Goal: Transaction & Acquisition: Purchase product/service

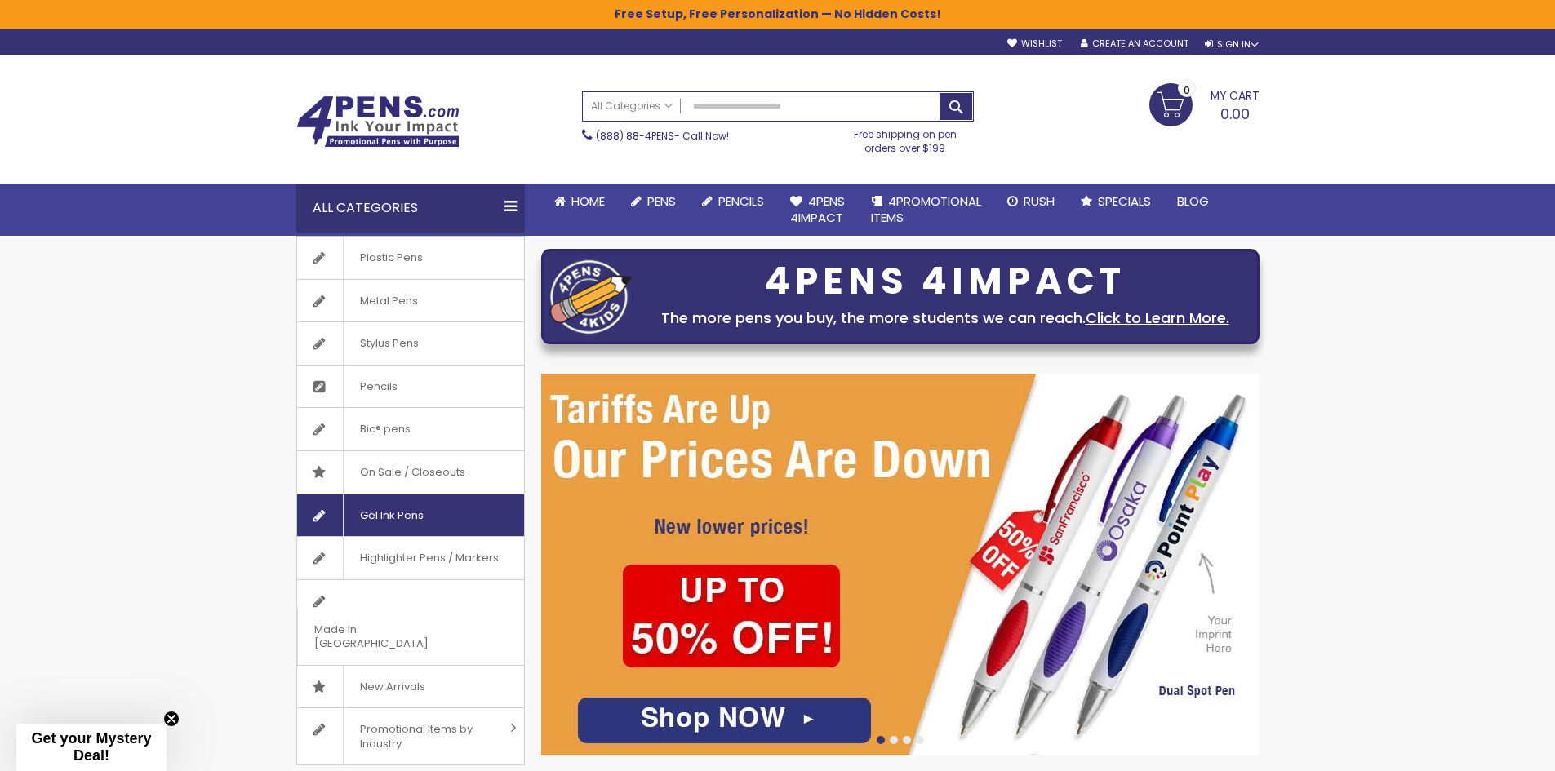
click at [388, 518] on span "Gel Ink Pens" at bounding box center [391, 516] width 97 height 42
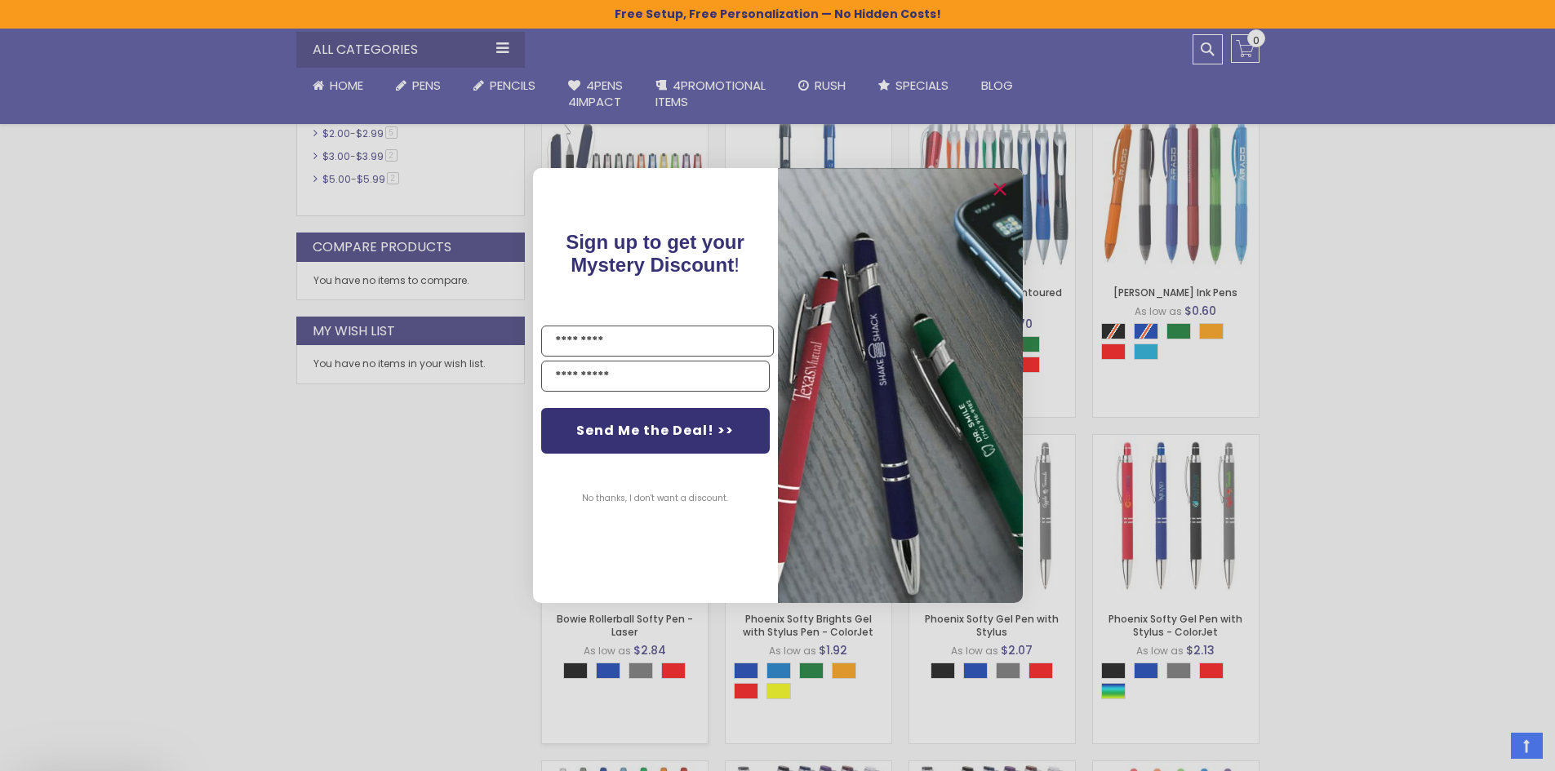
scroll to position [1008, 0]
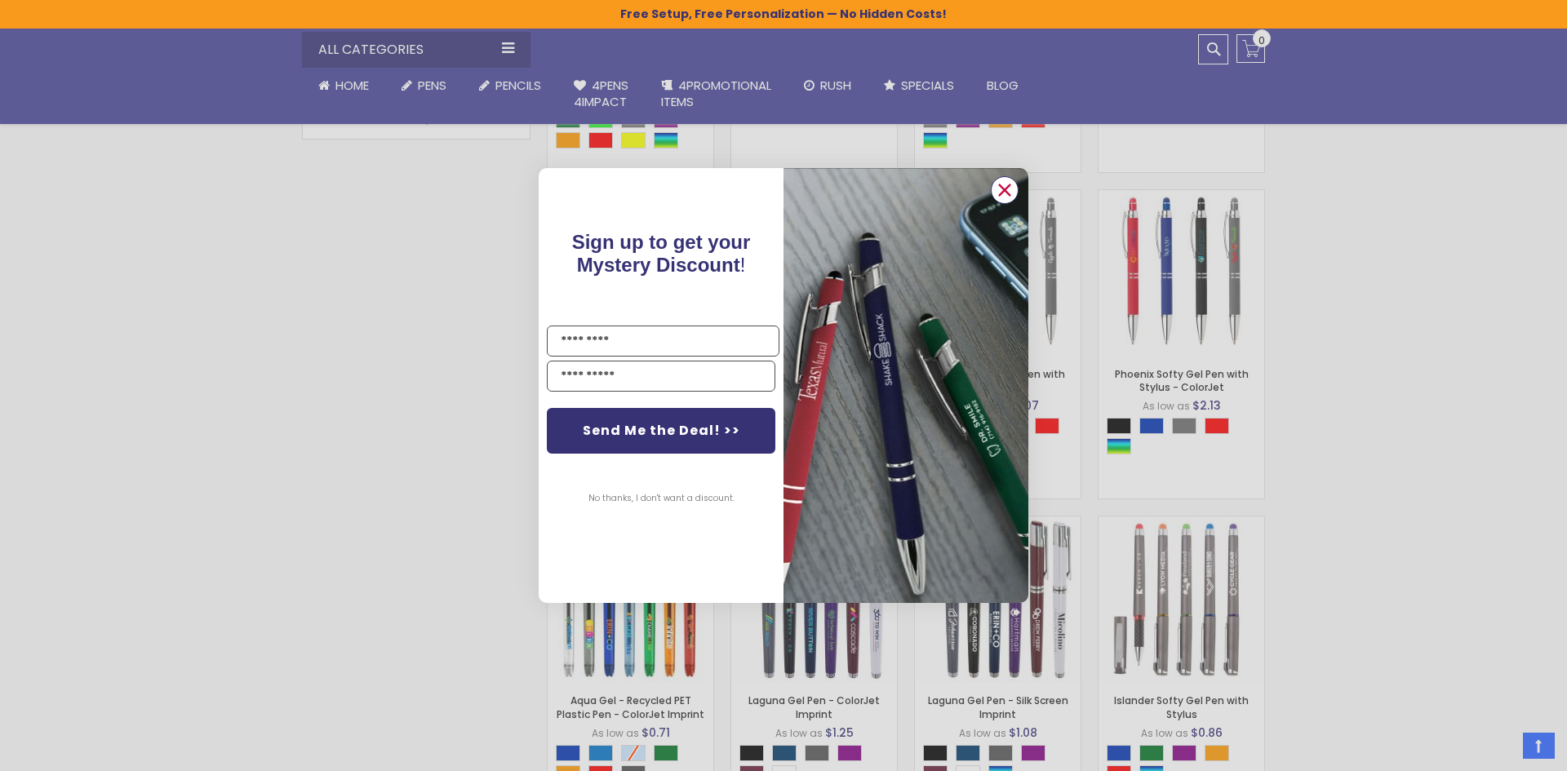
click at [1010, 190] on circle "Close dialog" at bounding box center [1004, 190] width 24 height 24
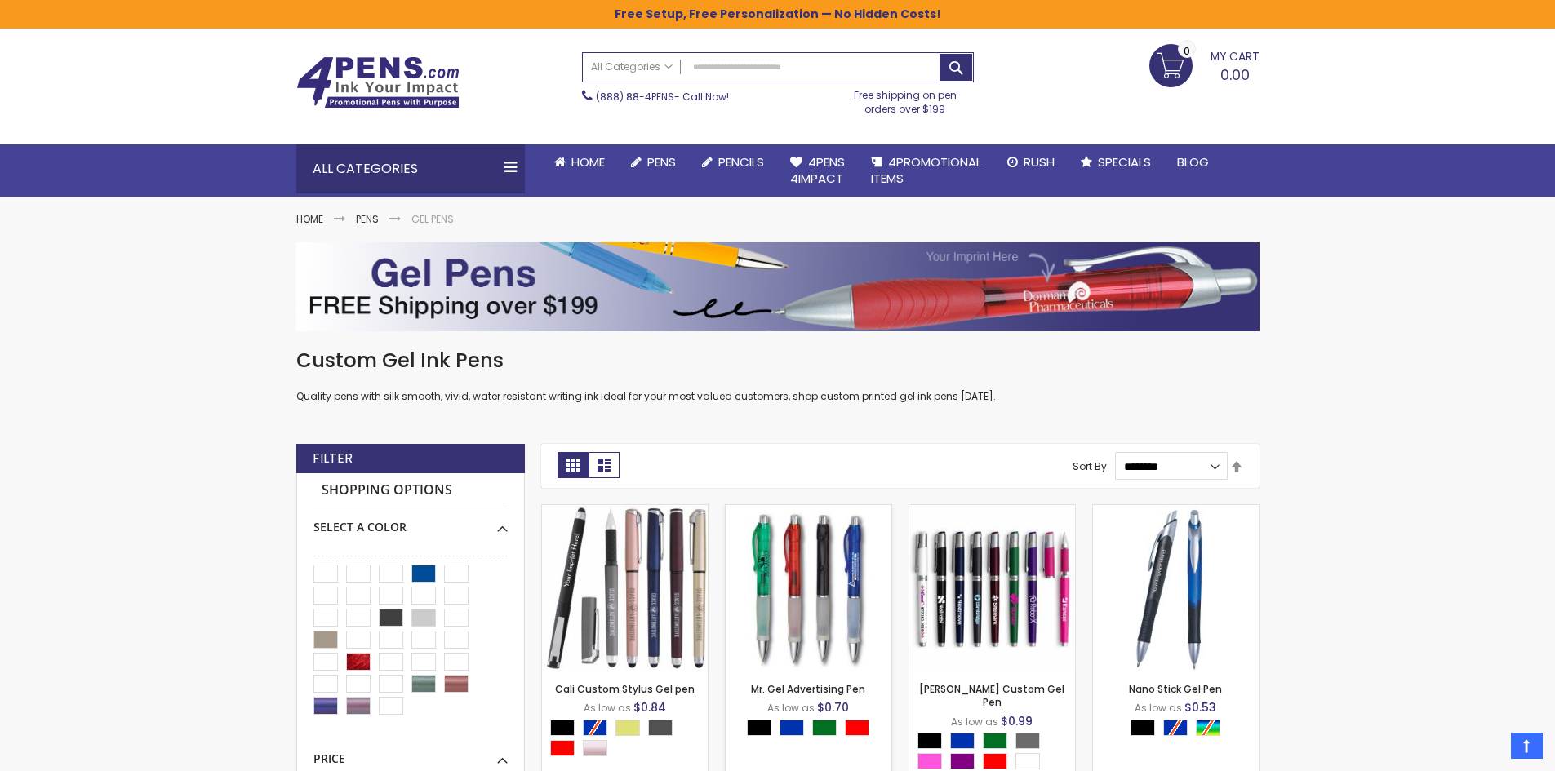
scroll to position [0, 0]
